Goal: Navigation & Orientation: Find specific page/section

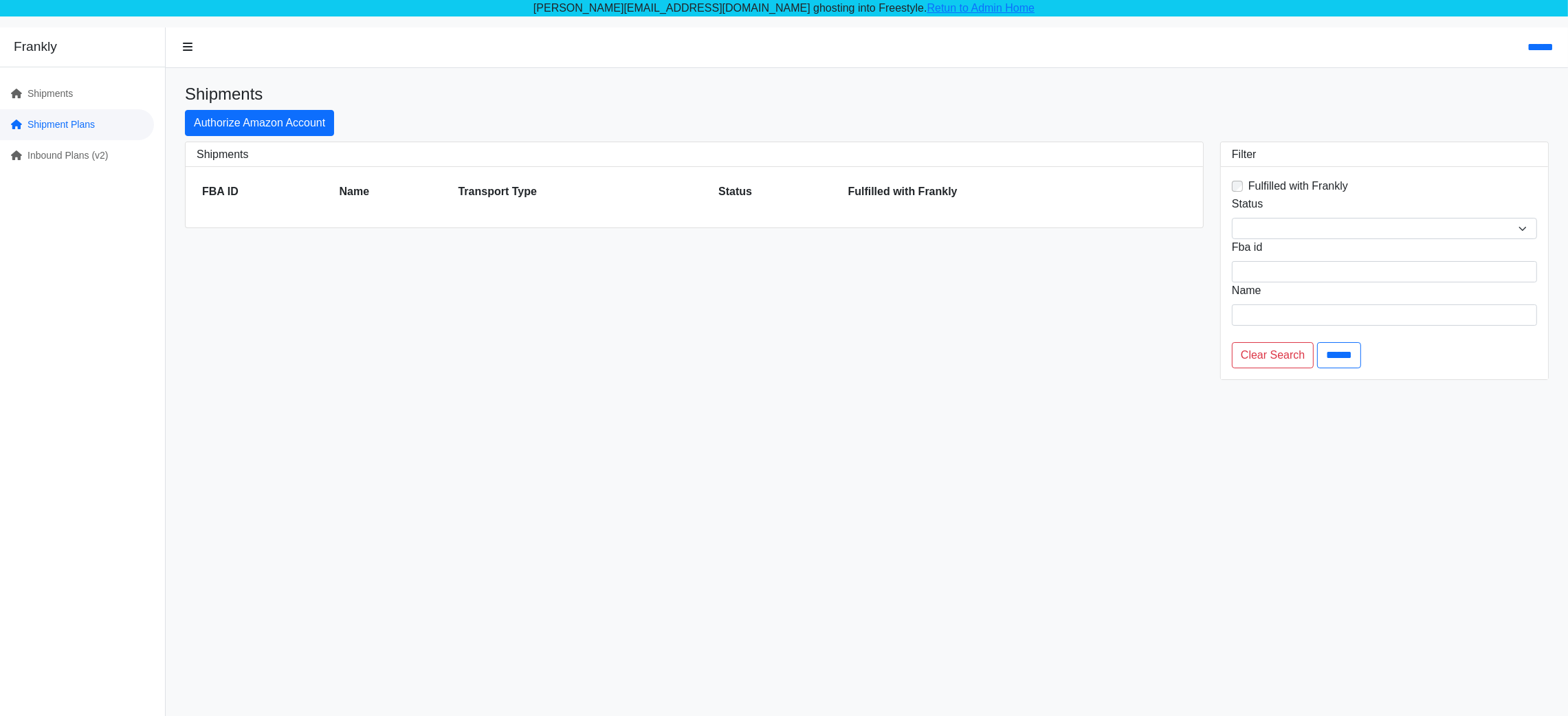
click at [67, 121] on link "Shipment Plans" at bounding box center [77, 124] width 154 height 31
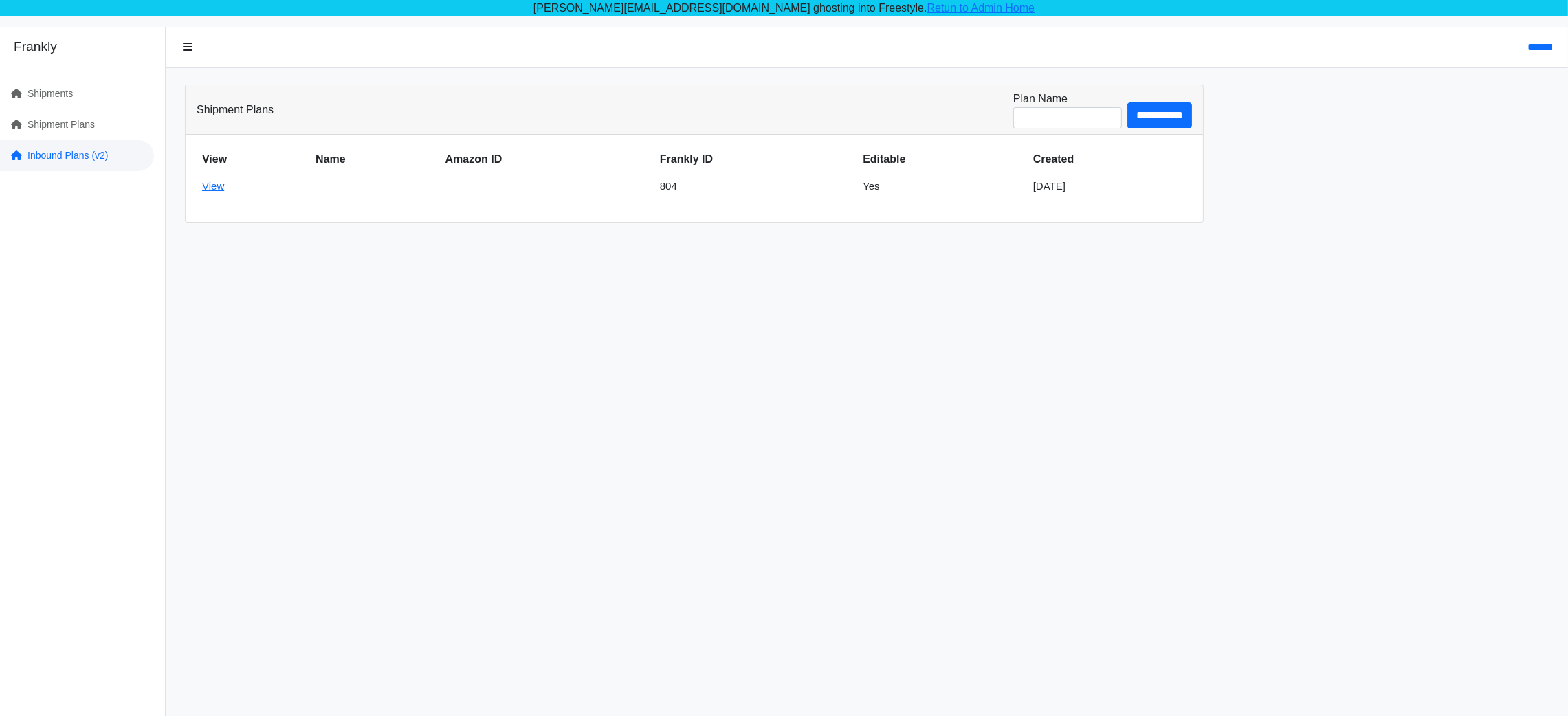
click at [75, 156] on link "Inbound Plans (v2)" at bounding box center [77, 155] width 154 height 31
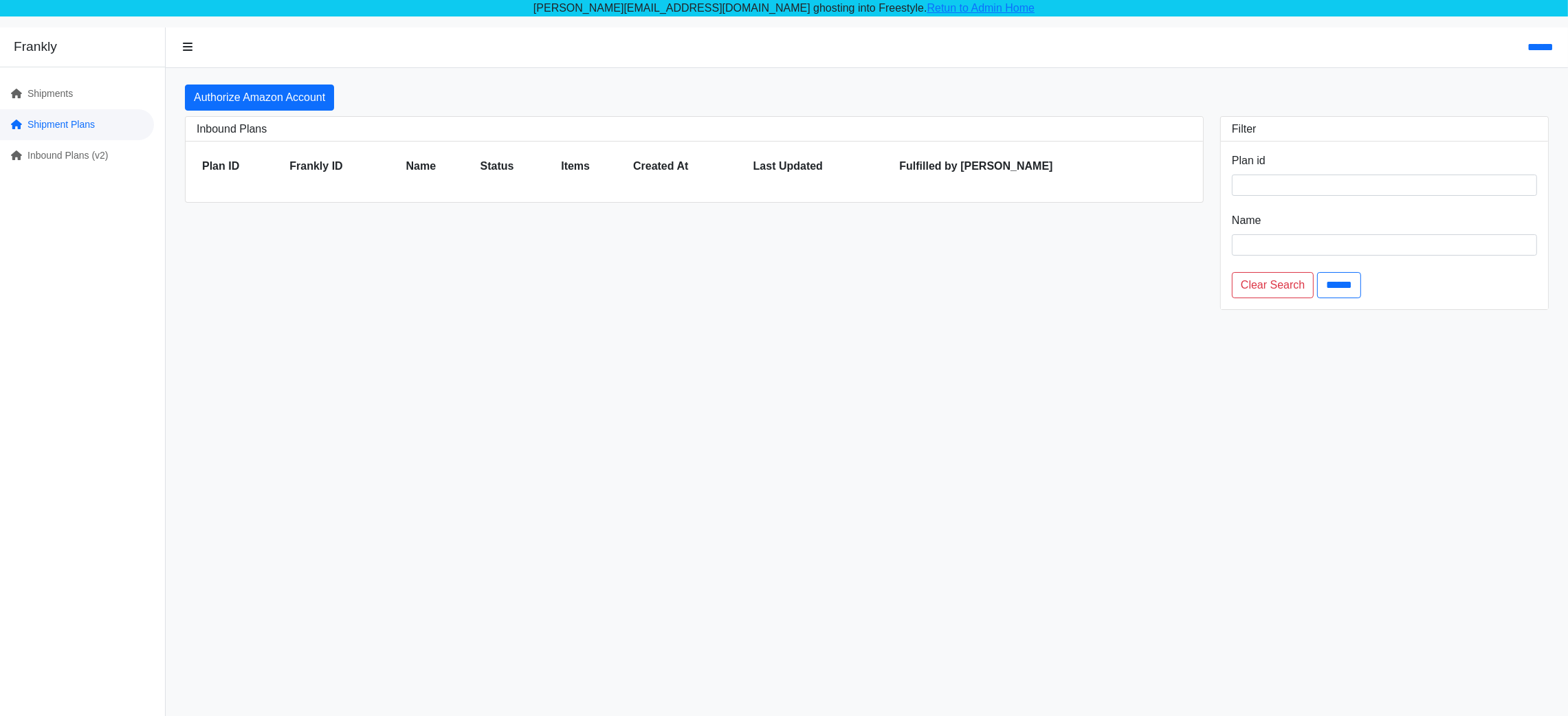
click at [40, 120] on link "Shipment Plans" at bounding box center [77, 124] width 154 height 31
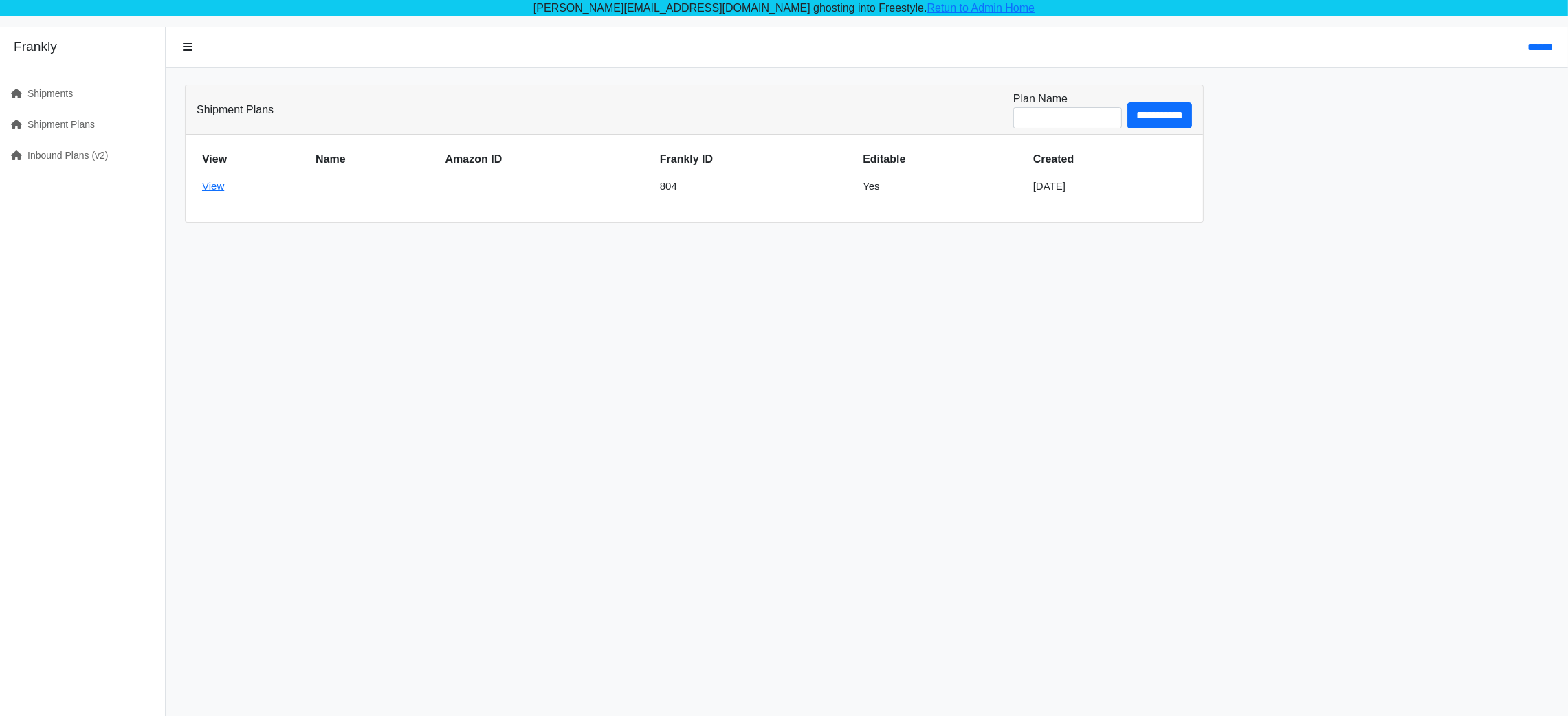
click at [46, 87] on link "Shipments" at bounding box center [77, 94] width 154 height 31
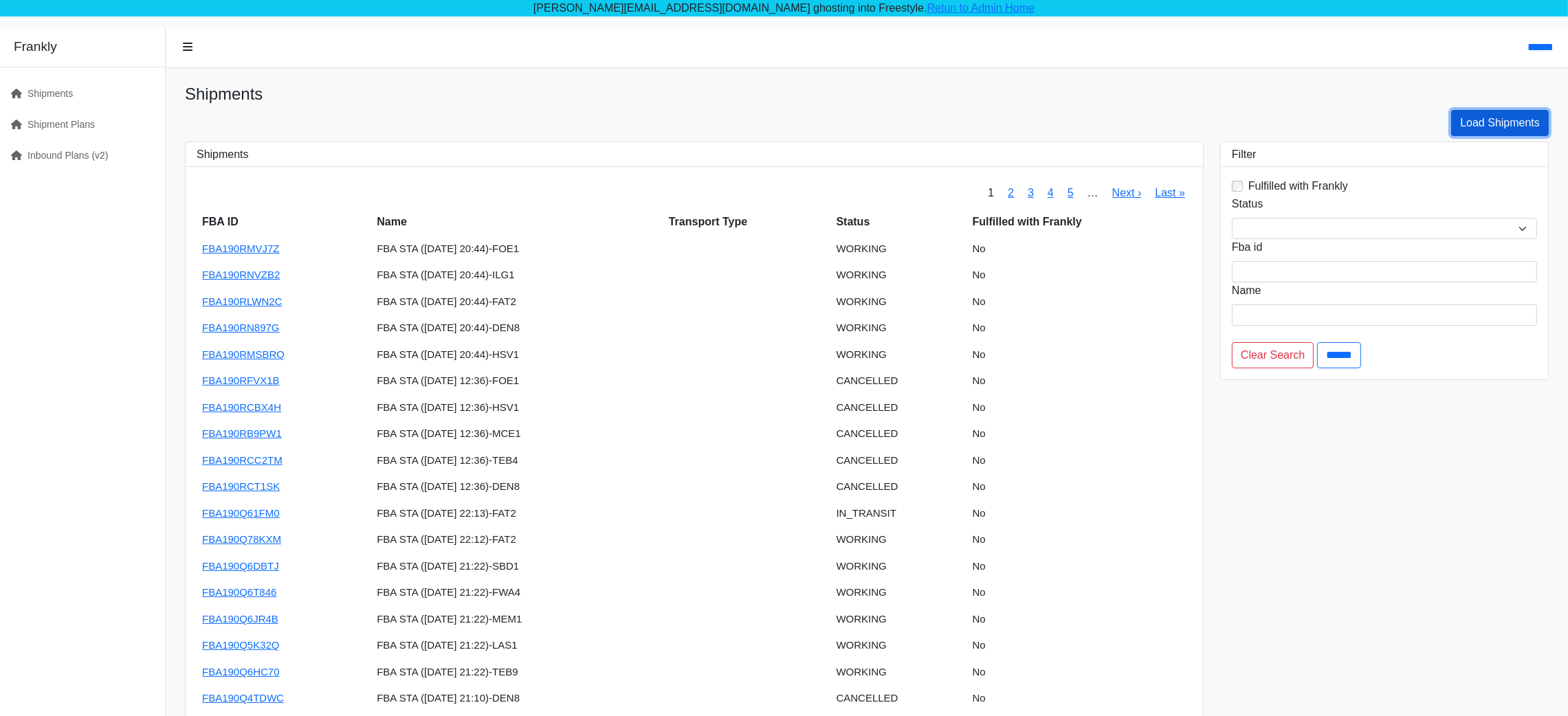
click at [1516, 127] on link "Load Shipments" at bounding box center [1500, 123] width 98 height 26
